Goal: Transaction & Acquisition: Purchase product/service

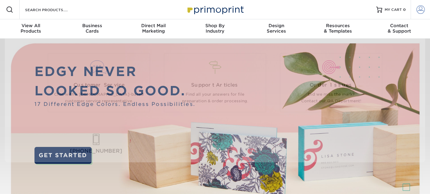
type input "[EMAIL_ADDRESS][DOMAIN_NAME]"
click at [420, 11] on span at bounding box center [420, 9] width 8 height 8
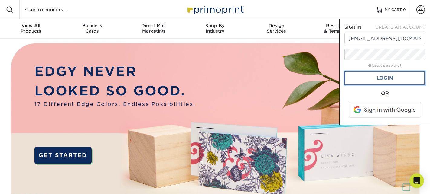
click at [381, 80] on link "Login" at bounding box center [384, 78] width 81 height 14
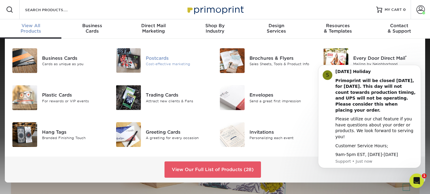
click at [141, 64] on div at bounding box center [128, 60] width 34 height 24
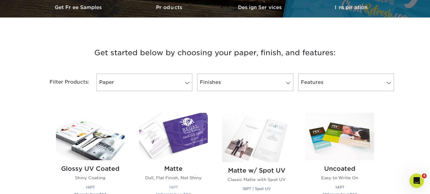
click at [179, 147] on img at bounding box center [173, 136] width 69 height 47
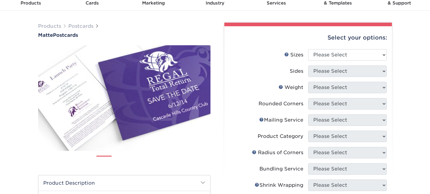
scroll to position [34, 0]
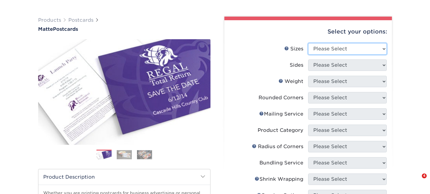
click at [328, 51] on select "Please Select 1.5" x 7" 2" x 4" 2" x 6" 2" x 7" 2" x 8" 2.12" x 5.5" 2.125" x 5…" at bounding box center [347, 48] width 79 height 11
select select "3.00x3.00"
click at [308, 43] on select "Please Select 1.5" x 7" 2" x 4" 2" x 6" 2" x 7" 2" x 8" 2.12" x 5.5" 2.125" x 5…" at bounding box center [347, 48] width 79 height 11
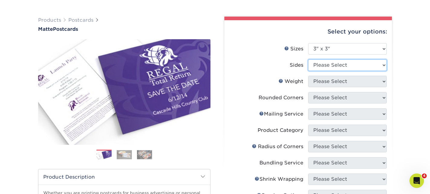
click at [330, 68] on select "Please Select Print Both Sides Print Front Only" at bounding box center [347, 65] width 79 height 11
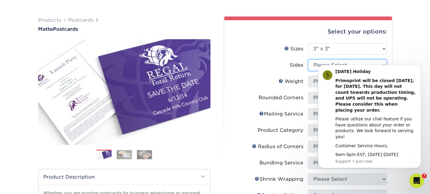
select select "13abbda7-1d64-4f25-8bb2-c179b224825d"
click at [308, 60] on select "Please Select Print Both Sides Print Front Only" at bounding box center [347, 65] width 79 height 11
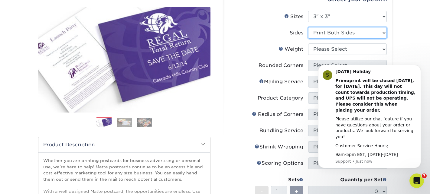
scroll to position [73, 0]
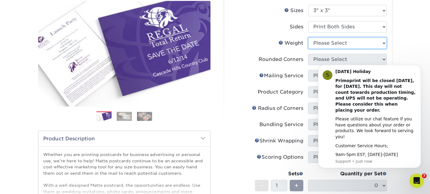
click at [326, 41] on select "Please Select 16PT 14PT" at bounding box center [347, 42] width 79 height 11
select select "16PT"
click at [308, 37] on select "Please Select 16PT 14PT" at bounding box center [347, 42] width 79 height 11
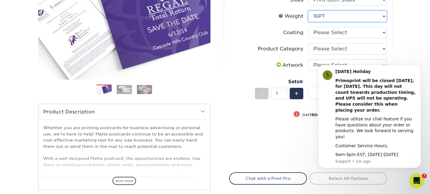
scroll to position [100, 0]
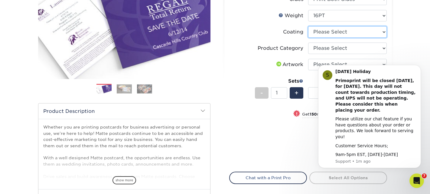
click at [332, 36] on select at bounding box center [347, 31] width 79 height 11
select select "121bb7b5-3b4d-429f-bd8d-bbf80e953313"
click at [308, 26] on select at bounding box center [347, 31] width 79 height 11
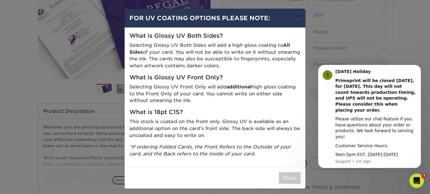
click at [297, 19] on button "×" at bounding box center [298, 17] width 14 height 17
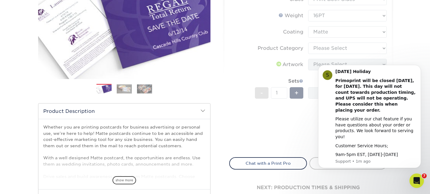
click at [330, 50] on form "Sizes Help Sizes Please Select 1.5" x 7" 2" x 4" 2" x 6" 2" x 7" 2" x 8" 2.12" …" at bounding box center [308, 63] width 158 height 173
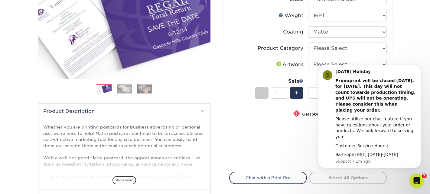
scroll to position [98, 0]
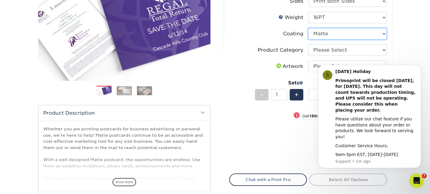
click at [333, 38] on select at bounding box center [347, 33] width 79 height 11
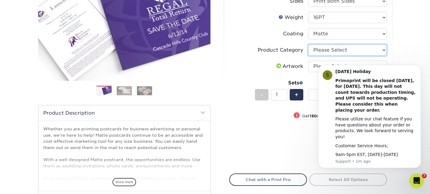
click at [329, 52] on select "Please Select Postcards" at bounding box center [347, 49] width 79 height 11
click at [308, 44] on select "Please Select Postcards" at bounding box center [347, 49] width 79 height 11
click at [326, 64] on body "S Labor Day Holiday Primoprint will be closed Monday, September 1st, for Labor …" at bounding box center [369, 119] width 116 height 111
click at [325, 66] on body "S Labor Day Holiday Primoprint will be closed Monday, September 1st, for Labor …" at bounding box center [369, 119] width 116 height 111
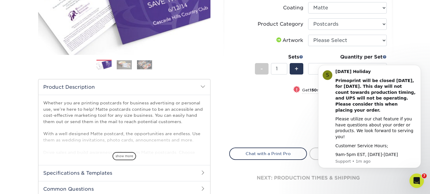
scroll to position [124, 0]
click at [418, 183] on icon "Open Intercom Messenger" at bounding box center [416, 180] width 10 height 10
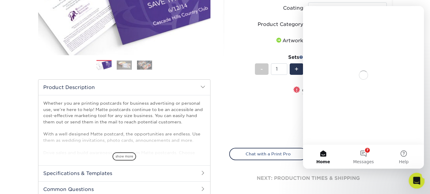
scroll to position [0, 0]
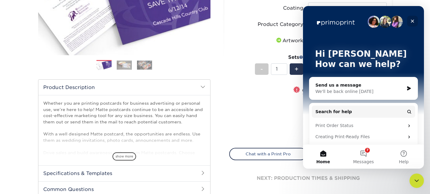
click at [412, 20] on icon "Close" at bounding box center [412, 21] width 3 height 3
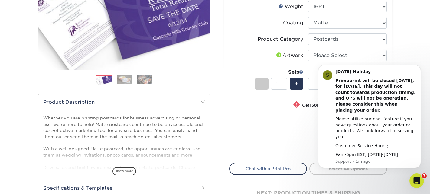
scroll to position [104, 0]
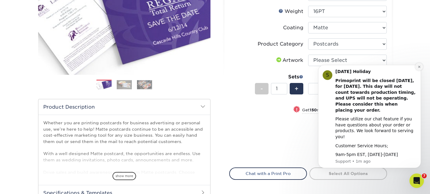
click at [419, 69] on icon "Dismiss notification" at bounding box center [418, 66] width 3 height 3
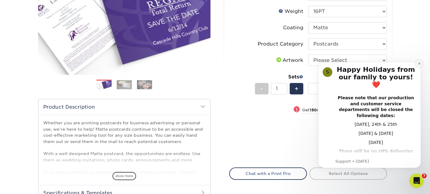
click at [418, 63] on icon "Dismiss notification" at bounding box center [418, 63] width 3 height 3
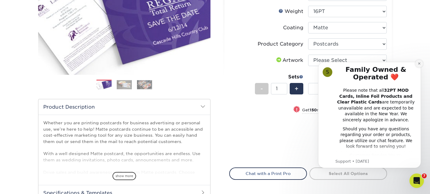
click at [418, 63] on icon "Dismiss notification" at bounding box center [418, 63] width 3 height 3
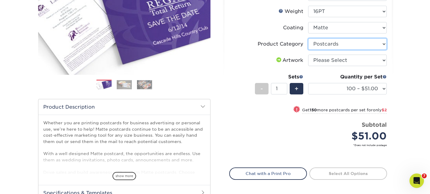
click at [363, 40] on select "Please Select Postcards" at bounding box center [347, 43] width 79 height 11
select select "-1"
click at [308, 38] on select "Please Select Postcards" at bounding box center [347, 43] width 79 height 11
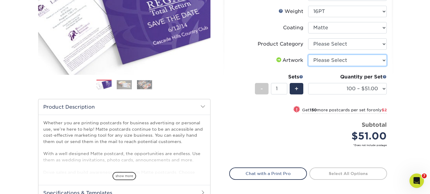
click at [356, 65] on select "Please Select I will upload files I need a design - $150" at bounding box center [347, 60] width 79 height 11
select select "upload"
click at [308, 55] on select "Please Select I will upload files I need a design - $150" at bounding box center [347, 60] width 79 height 11
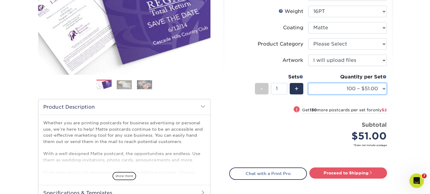
click at [360, 88] on select "100 – $51.00 250 – $53.00 500 – $58.00 1000 – $69.00 2500 – $111.00 5000 – $169…" at bounding box center [347, 88] width 79 height 11
select select "1000 – $69.00"
click at [308, 83] on select "100 – $51.00 250 – $53.00 500 – $58.00 1000 – $69.00 2500 – $111.00 5000 – $169…" at bounding box center [347, 88] width 79 height 11
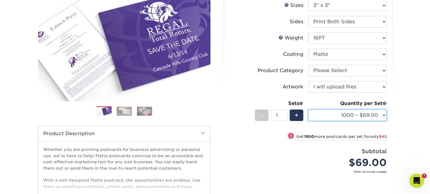
scroll to position [108, 0]
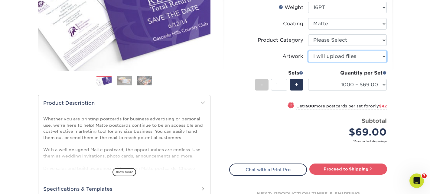
click at [350, 59] on select "Please Select I will upload files I need a design - $150" at bounding box center [347, 56] width 79 height 11
click at [308, 51] on select "Please Select I will upload files I need a design - $150" at bounding box center [347, 56] width 79 height 11
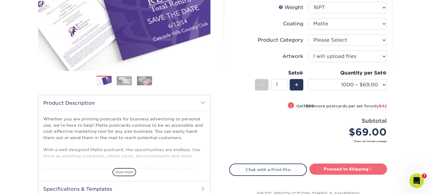
click at [350, 168] on link "Proceed to Shipping" at bounding box center [348, 169] width 78 height 11
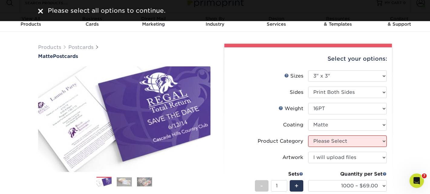
scroll to position [0, 0]
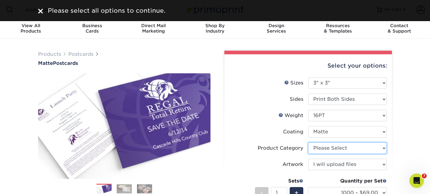
click at [327, 146] on select "Please Select Postcards" at bounding box center [347, 148] width 79 height 11
select select "9b7272e0-d6c8-4c3c-8e97-d3a1bcdab858"
click at [308, 143] on select "Please Select Postcards" at bounding box center [347, 148] width 79 height 11
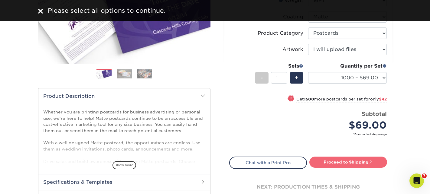
click at [349, 161] on link "Proceed to Shipping" at bounding box center [348, 162] width 78 height 11
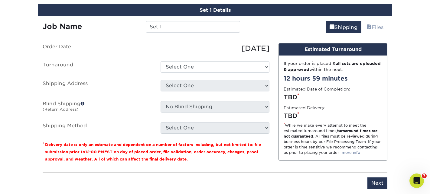
scroll to position [353, 0]
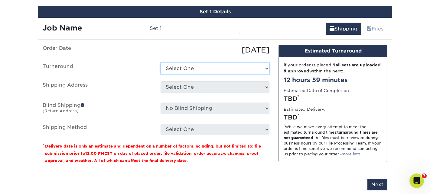
click at [228, 68] on select "Select One 2-4 Business Days 2 Day Next Business Day" at bounding box center [214, 68] width 109 height 11
select select "574208ea-7b17-4874-8549-3edf813ec110"
click at [160, 63] on select "Select One 2-4 Business Days 2 Day Next Business Day" at bounding box center [214, 68] width 109 height 11
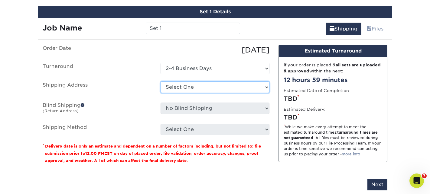
click at [226, 91] on select "Select One Tribe YTH Postcards + Add New Address" at bounding box center [214, 87] width 109 height 11
select select "225575"
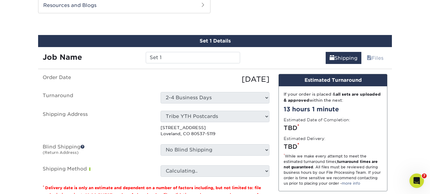
scroll to position [323, 0]
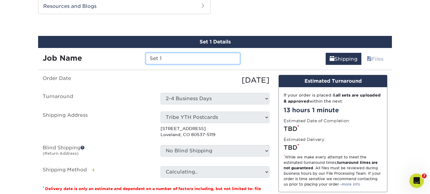
click at [160, 53] on input "Set 1" at bounding box center [193, 58] width 94 height 11
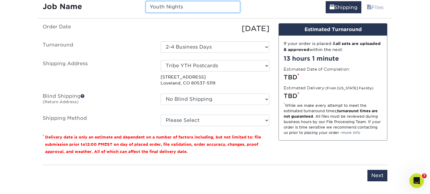
scroll to position [376, 0]
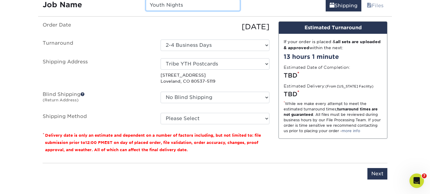
type input "Youth Nights"
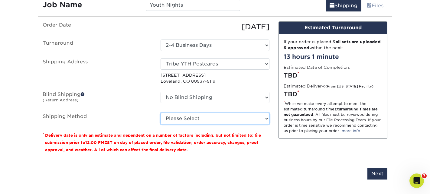
click at [181, 119] on select "Please Select Ground Shipping (+$19.07) 3 Day Shipping Service (+$23.48) 2 Day …" at bounding box center [214, 118] width 109 height 11
select select "03"
click at [160, 113] on select "Please Select Ground Shipping (+$19.07) 3 Day Shipping Service (+$23.48) 2 Day …" at bounding box center [214, 118] width 109 height 11
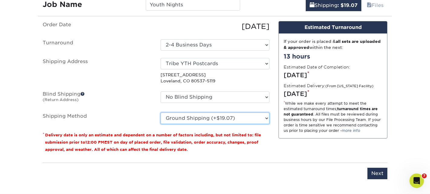
scroll to position [392, 0]
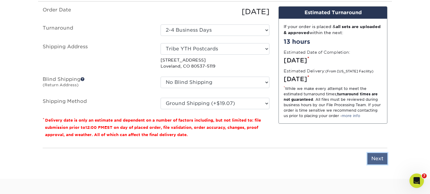
click at [380, 157] on input "Next" at bounding box center [377, 158] width 20 height 11
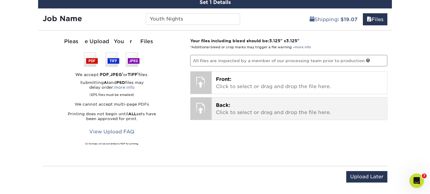
scroll to position [352, 0]
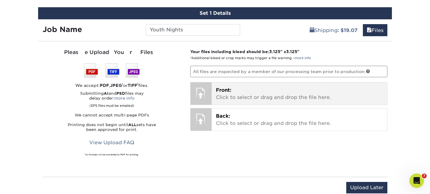
click at [234, 88] on p "Front: Click to select or drag and drop the file here." at bounding box center [299, 94] width 167 height 15
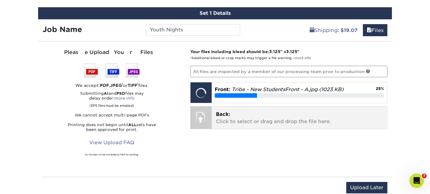
click at [203, 112] on div at bounding box center [200, 117] width 21 height 21
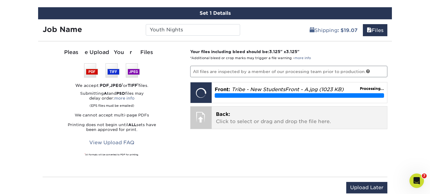
click at [219, 118] on p "Back: Click to select or drag and drop the file here." at bounding box center [299, 118] width 167 height 15
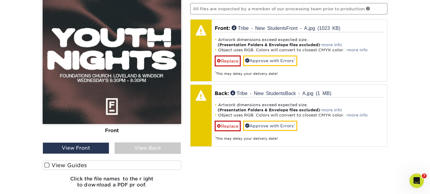
scroll to position [410, 0]
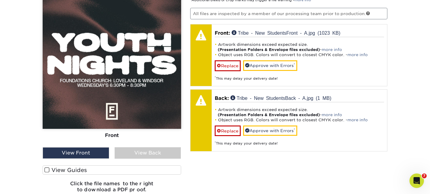
click at [163, 155] on div "View Back" at bounding box center [148, 152] width 66 height 11
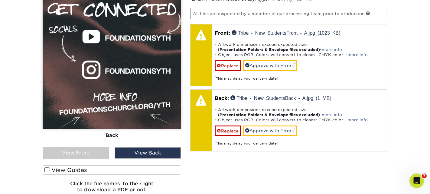
click at [61, 166] on label "View Guides" at bounding box center [112, 170] width 138 height 9
click at [0, 0] on input "View Guides" at bounding box center [0, 0] width 0 height 0
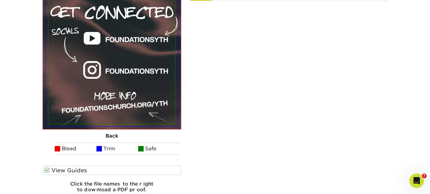
click at [61, 166] on label "View Guides" at bounding box center [112, 170] width 138 height 9
click at [0, 0] on input "View Guides" at bounding box center [0, 0] width 0 height 0
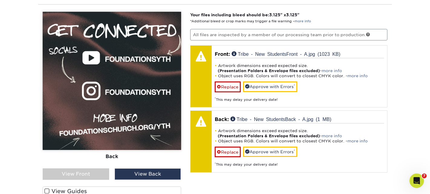
scroll to position [388, 0]
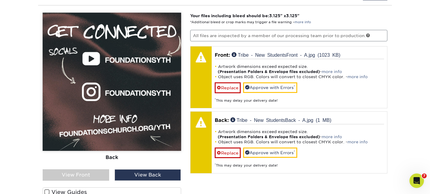
click at [104, 174] on div "View Front" at bounding box center [76, 175] width 66 height 11
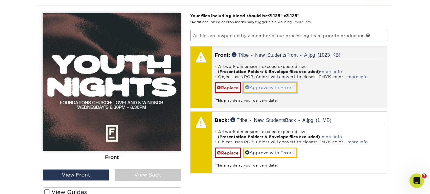
click at [277, 86] on link "Approve with Errors *" at bounding box center [270, 87] width 54 height 10
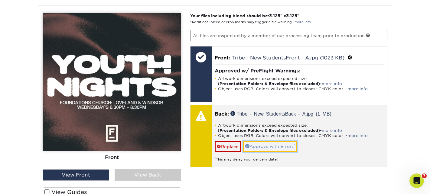
click at [276, 146] on link "Approve with Errors *" at bounding box center [270, 146] width 54 height 10
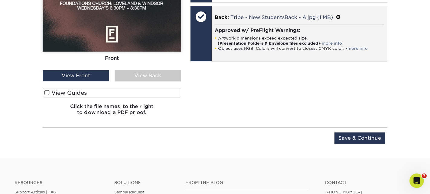
scroll to position [488, 0]
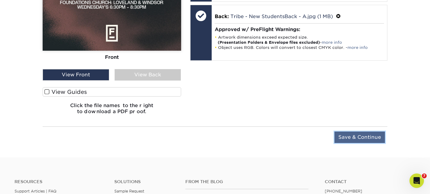
click at [361, 135] on input "Save & Continue" at bounding box center [359, 137] width 50 height 11
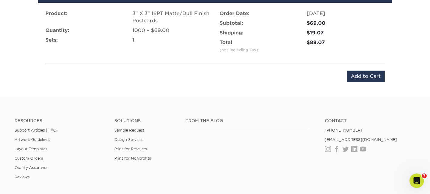
scroll to position [343, 0]
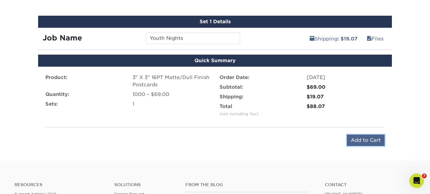
click at [364, 141] on input "Add to Cart" at bounding box center [366, 140] width 38 height 11
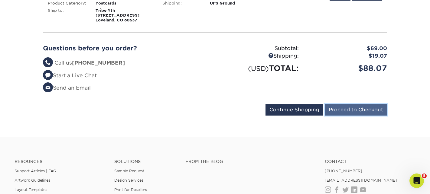
click at [369, 108] on input "Proceed to Checkout" at bounding box center [356, 109] width 62 height 11
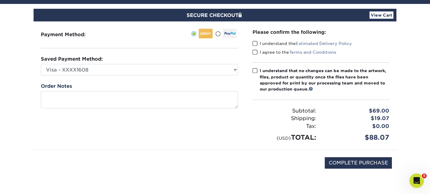
scroll to position [49, 0]
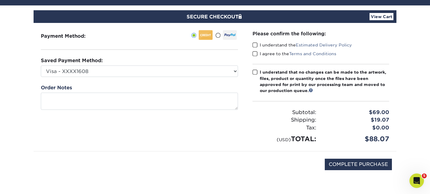
click at [256, 46] on span at bounding box center [254, 45] width 5 height 6
click at [0, 0] on input "I understand the Estimated Delivery Policy" at bounding box center [0, 0] width 0 height 0
click at [256, 55] on span at bounding box center [254, 54] width 5 height 6
click at [0, 0] on input "I agree to the Terms and Conditions" at bounding box center [0, 0] width 0 height 0
click at [255, 74] on span at bounding box center [254, 72] width 5 height 6
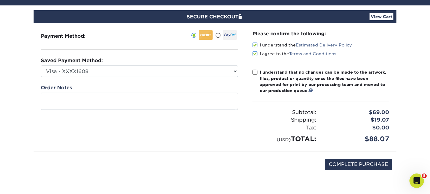
click at [0, 0] on input "I understand that no changes can be made to the artwork, files, product or quan…" at bounding box center [0, 0] width 0 height 0
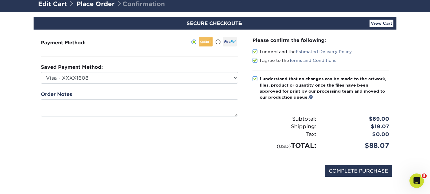
scroll to position [57, 0]
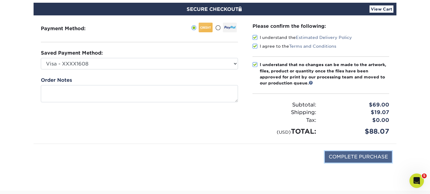
click at [361, 157] on input "COMPLETE PURCHASE" at bounding box center [358, 156] width 67 height 11
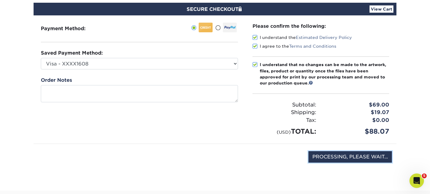
type input "COMPLETE PURCHASE"
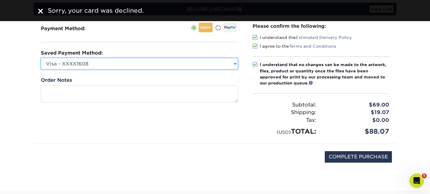
click at [140, 58] on select "Visa - XXXX1608 Visa - XXXX9544 Visa - XXXX8243 Visa - XXXX7872 New Credit Card" at bounding box center [139, 63] width 197 height 11
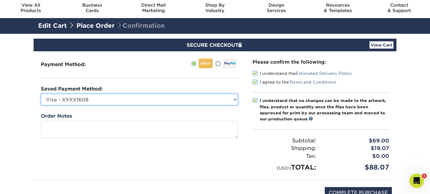
scroll to position [25, 0]
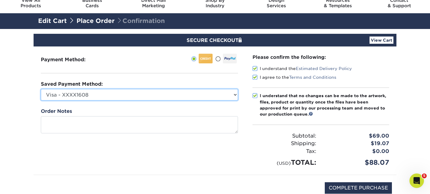
click at [97, 97] on select "Visa - XXXX1608 Visa - XXXX9544 Visa - XXXX8243 Visa - XXXX7872 New Credit Card" at bounding box center [139, 94] width 197 height 11
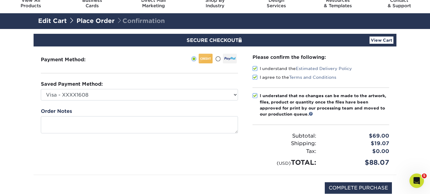
click at [192, 86] on div "Saved Payment Method: Visa - XXXX1608 Visa - XXXX9544 Visa - XXXX8243 Visa - XX…" at bounding box center [139, 91] width 197 height 20
click at [189, 106] on div "Payment Method:" at bounding box center [140, 111] width 212 height 128
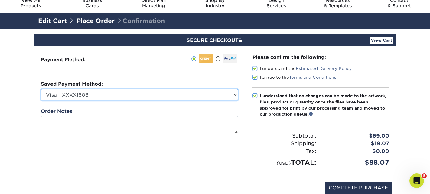
click at [178, 98] on select "Visa - XXXX1608 Visa - XXXX9544 Visa - XXXX8243 Visa - XXXX7872 New Credit Card" at bounding box center [139, 94] width 197 height 11
select select "71656"
click at [41, 89] on select "Visa - XXXX1608 Visa - XXXX9544 Visa - XXXX8243 Visa - XXXX7872 New Credit Card" at bounding box center [139, 94] width 197 height 11
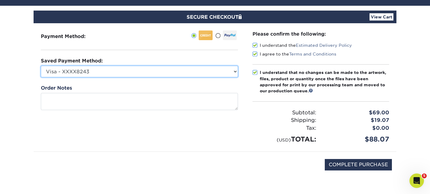
scroll to position [66, 0]
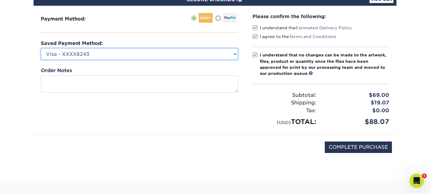
click at [149, 58] on select "Visa - XXXX1608 Visa - XXXX9544 Visa - XXXX8243 Visa - XXXX7872 New Credit Card" at bounding box center [139, 53] width 197 height 11
select select
click at [41, 48] on select "Visa - XXXX1608 Visa - XXXX9544 Visa - XXXX8243 Visa - XXXX7872 New Credit Card" at bounding box center [139, 53] width 197 height 11
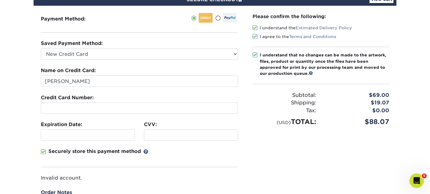
click at [109, 111] on div at bounding box center [139, 108] width 197 height 11
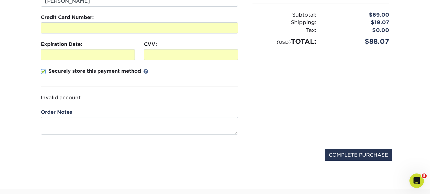
scroll to position [159, 0]
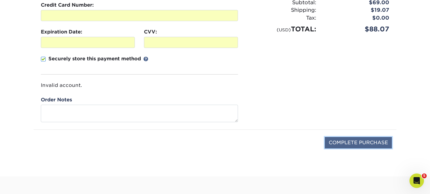
click at [356, 141] on input "COMPLETE PURCHASE" at bounding box center [358, 142] width 67 height 11
type input "PROCESSING, PLEASE WAIT..."
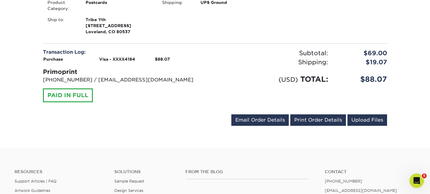
scroll to position [208, 0]
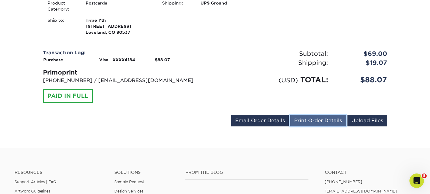
click at [320, 117] on link "Print Order Details" at bounding box center [318, 120] width 56 height 11
